Goal: Navigation & Orientation: Find specific page/section

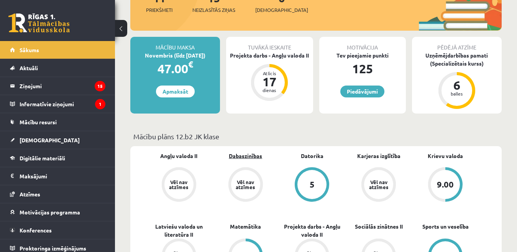
scroll to position [192, 0]
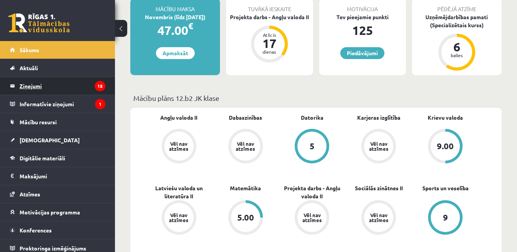
click at [40, 87] on legend "Ziņojumi 15" at bounding box center [63, 86] width 86 height 18
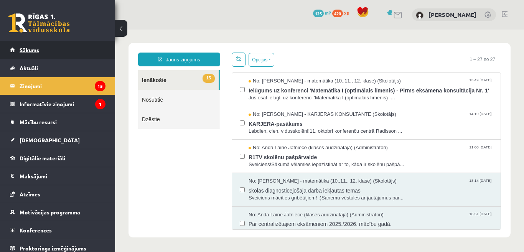
click at [40, 44] on link "Sākums" at bounding box center [58, 50] width 96 height 18
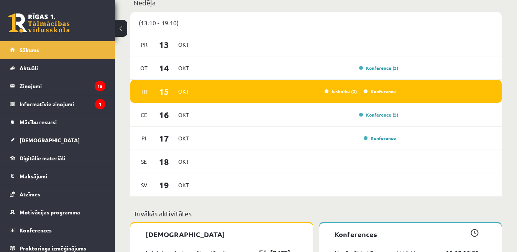
scroll to position [499, 0]
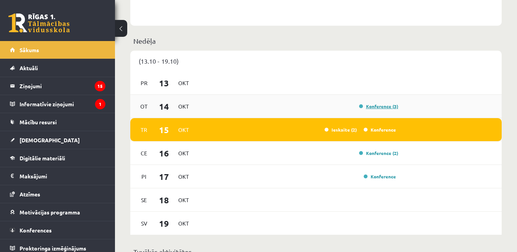
click at [383, 106] on link "Konference (3)" at bounding box center [378, 106] width 39 height 6
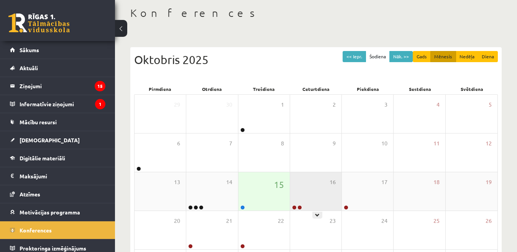
scroll to position [77, 0]
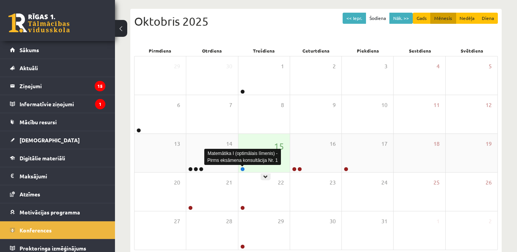
click at [244, 170] on link at bounding box center [242, 169] width 5 height 5
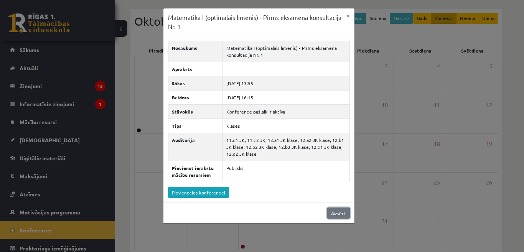
click at [337, 215] on link "Aizvērt" at bounding box center [338, 213] width 23 height 11
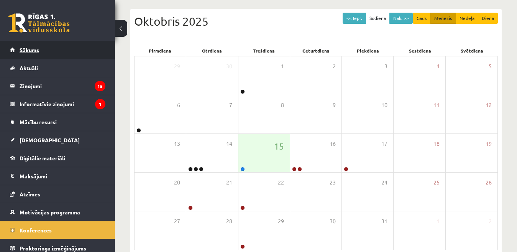
click at [34, 54] on link "Sākums" at bounding box center [58, 50] width 96 height 18
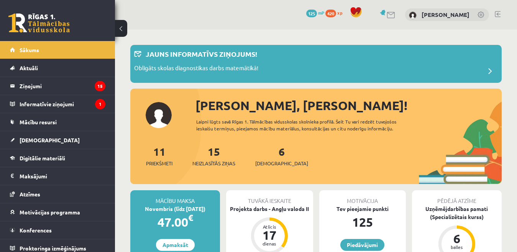
click at [498, 14] on link at bounding box center [498, 14] width 6 height 6
